Goal: Find specific page/section: Find specific page/section

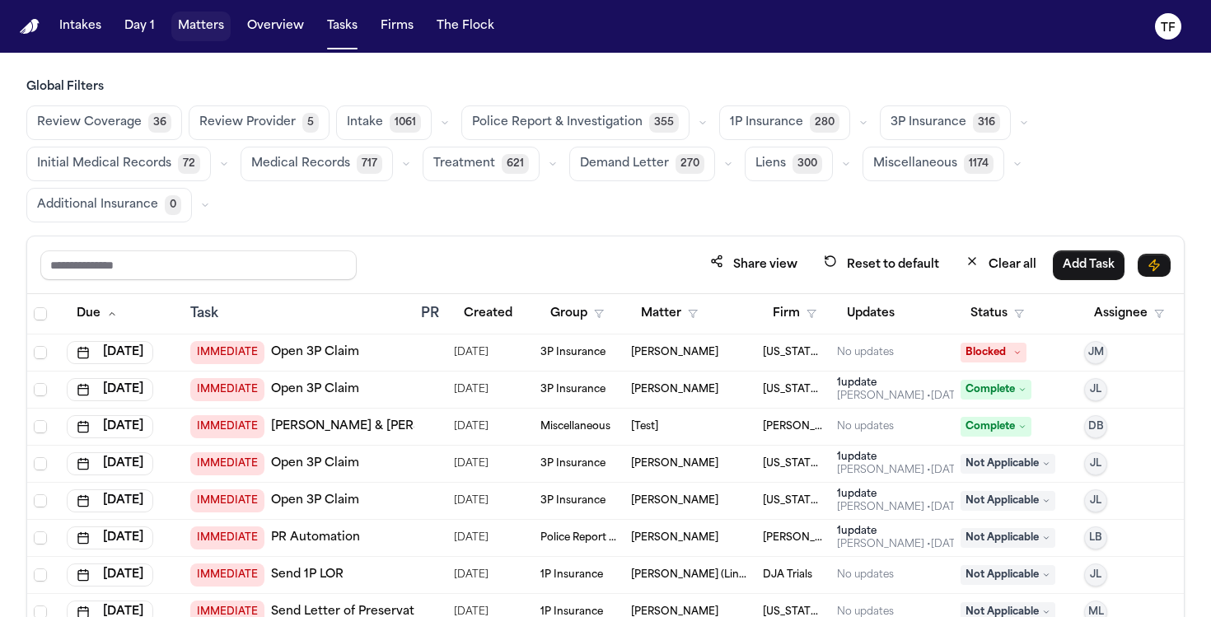
click at [198, 27] on button "Matters" at bounding box center [200, 27] width 59 height 30
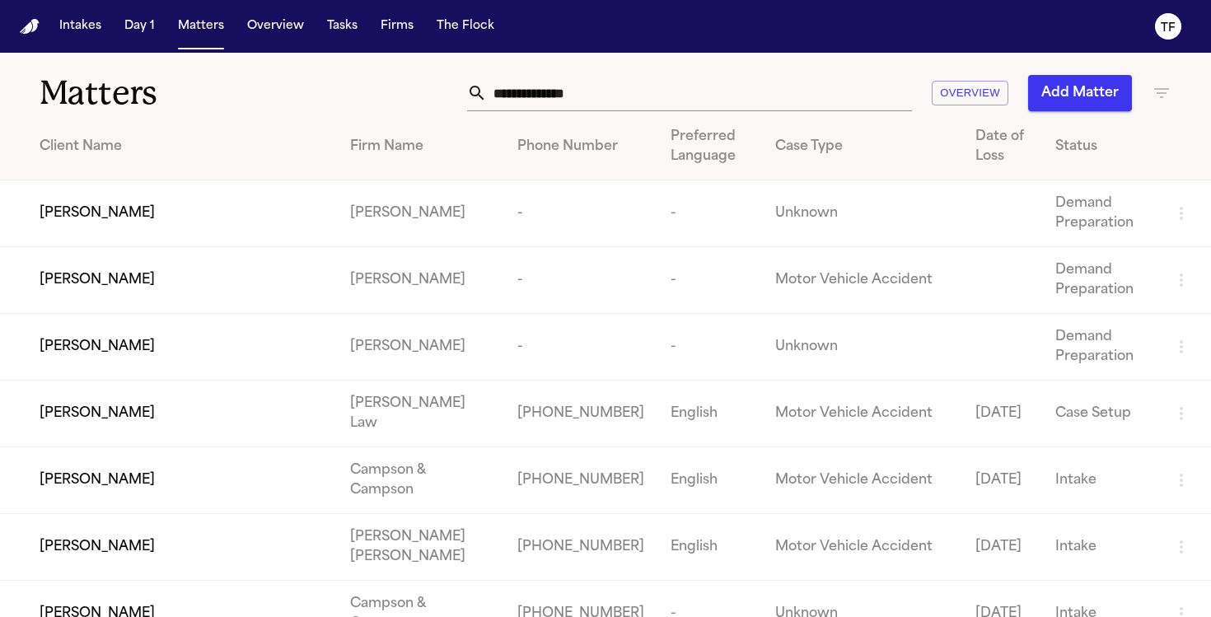
click at [618, 112] on div "Matters Overview Add Matter" at bounding box center [605, 83] width 1211 height 61
click at [606, 98] on input "text" at bounding box center [699, 93] width 425 height 36
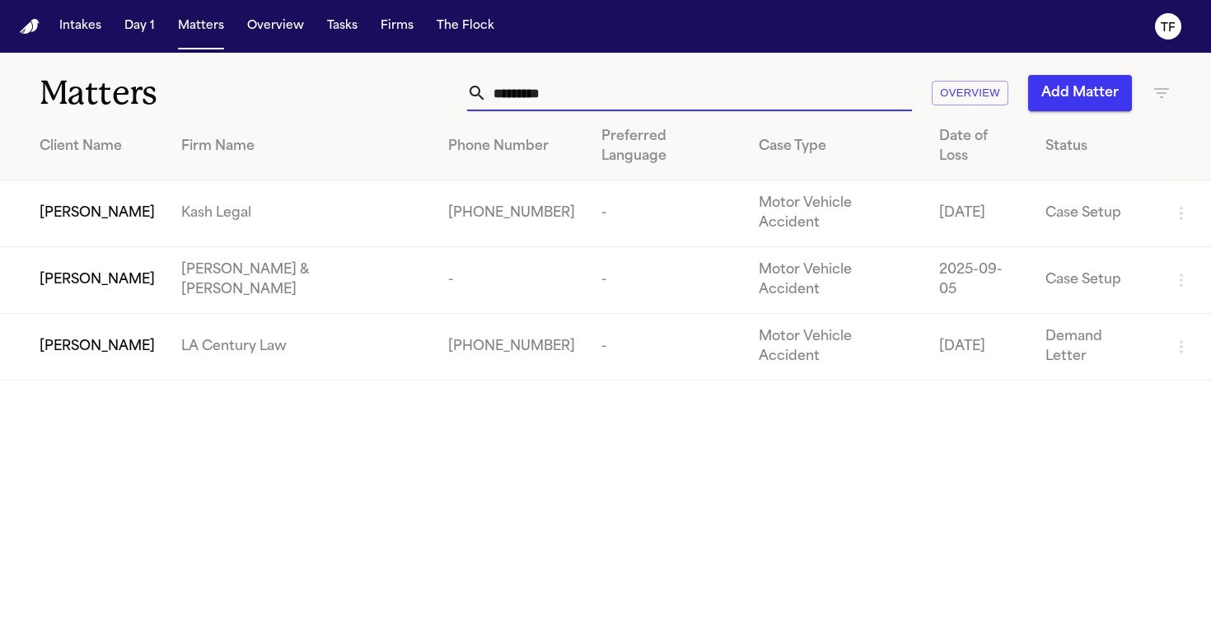
type input "*********"
click at [261, 199] on td "Kash Legal" at bounding box center [301, 213] width 267 height 67
click at [138, 195] on td "Victoriano Priego" at bounding box center [84, 213] width 168 height 67
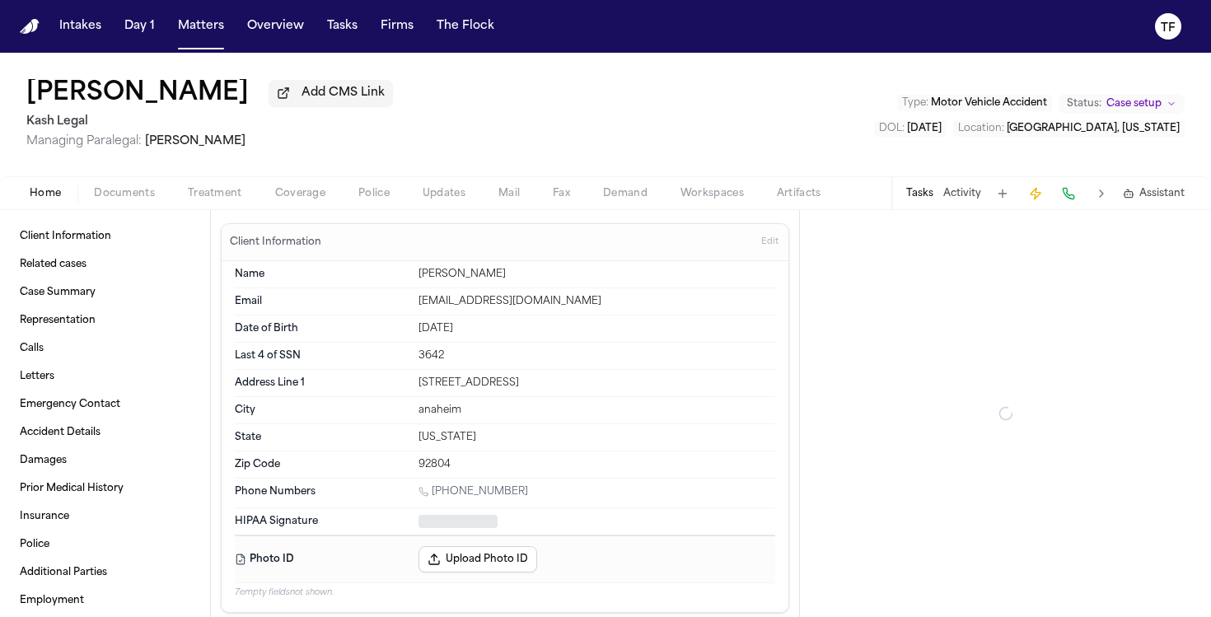
click at [190, 184] on div "Home Documents Treatment Coverage Police Updates Mail Fax Demand Workspaces Art…" at bounding box center [605, 192] width 1211 height 33
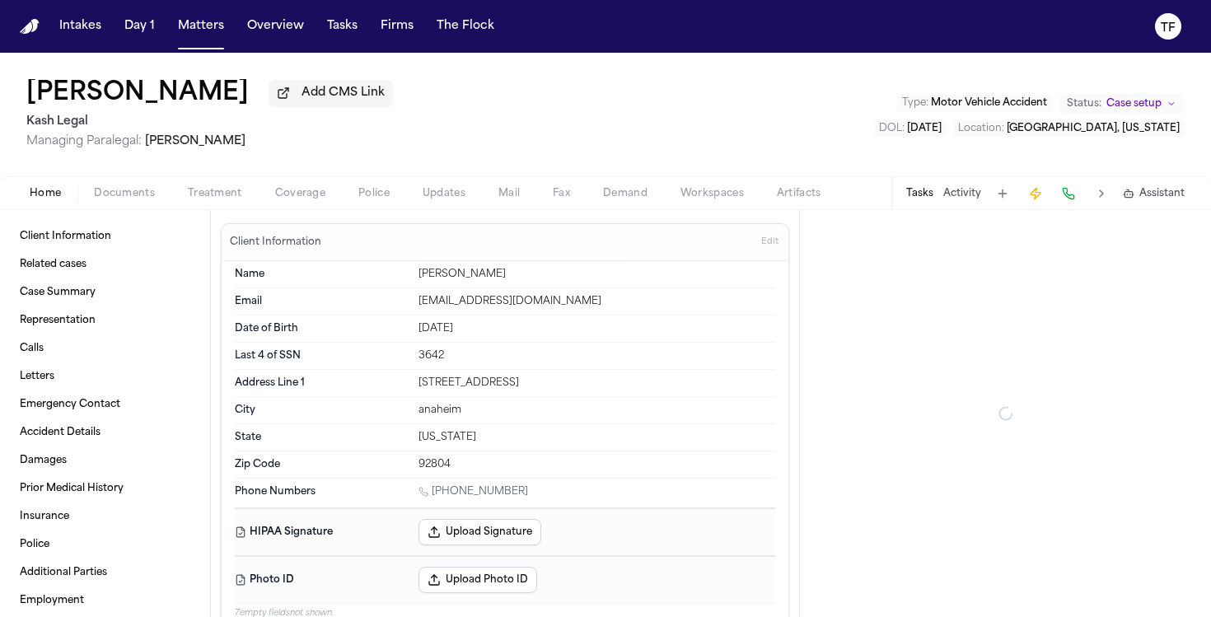
click at [196, 188] on span "Treatment" at bounding box center [215, 193] width 54 height 13
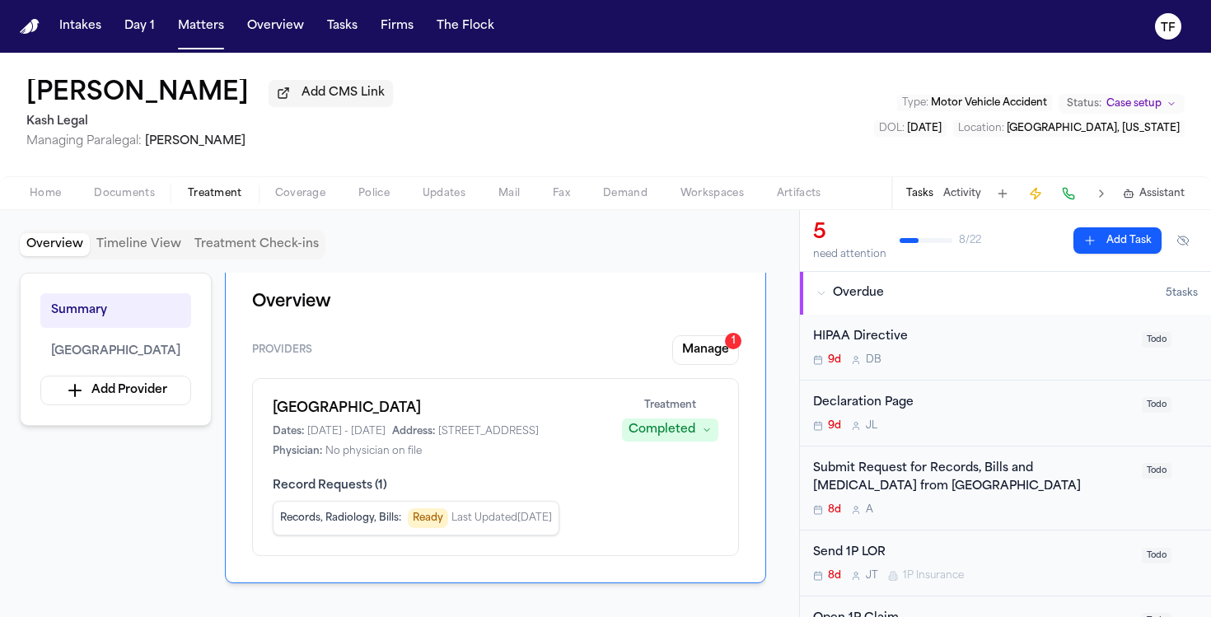
scroll to position [28, 0]
